Goal: Obtain resource: Obtain resource

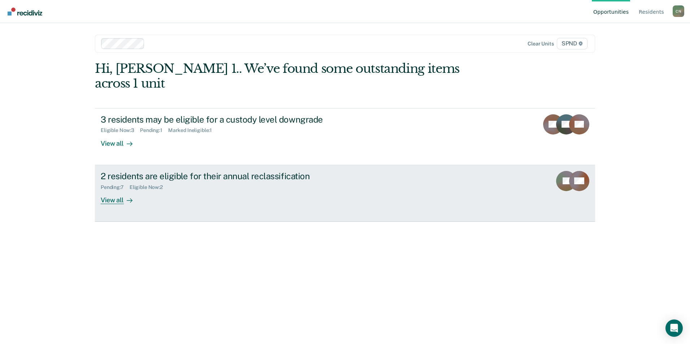
click at [112, 190] on div "View all" at bounding box center [121, 197] width 40 height 14
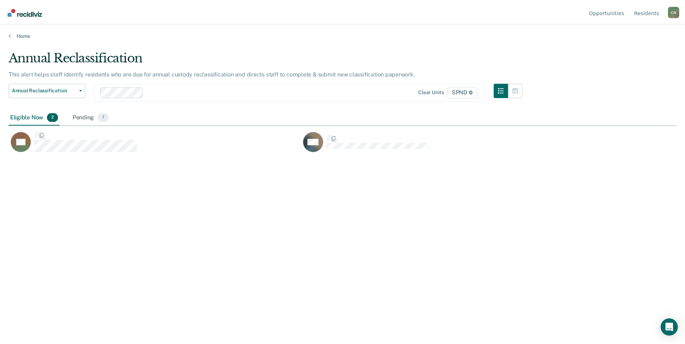
scroll to position [235, 668]
click at [91, 117] on div "Pending 7" at bounding box center [90, 118] width 39 height 16
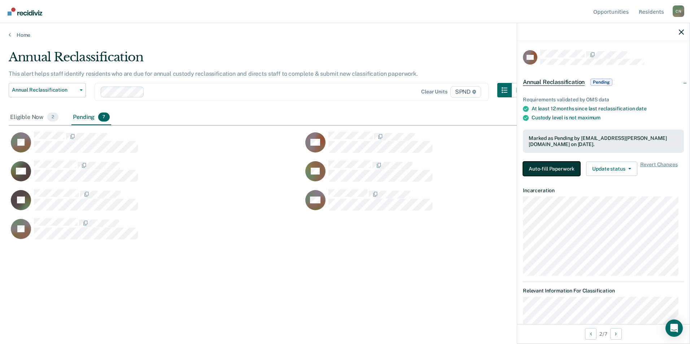
click at [543, 165] on button "Auto-fill Paperwork" at bounding box center [551, 169] width 57 height 14
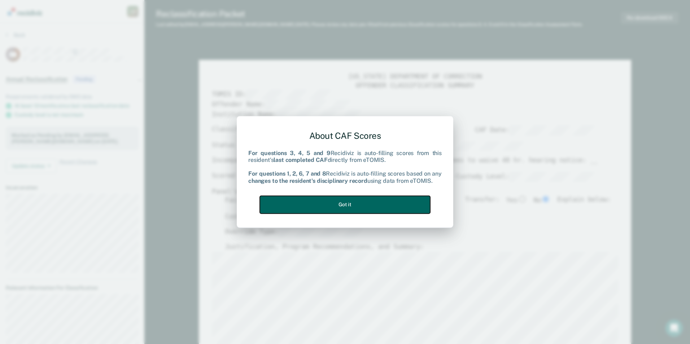
click at [375, 204] on button "Got it" at bounding box center [345, 205] width 170 height 18
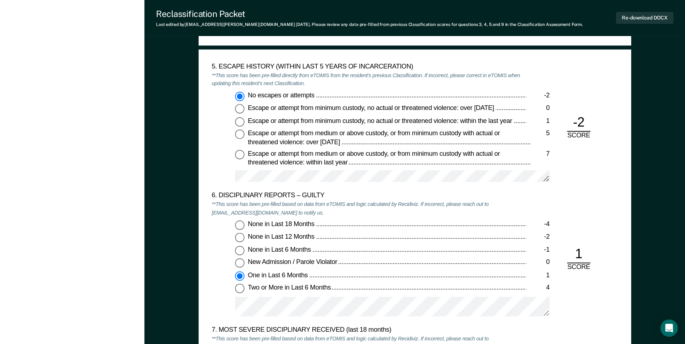
scroll to position [1155, 0]
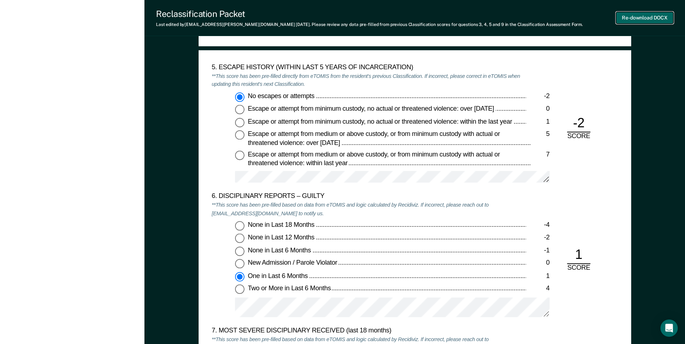
click at [642, 16] on button "Re-download DOCX" at bounding box center [644, 18] width 57 height 12
type textarea "x"
